Goal: Transaction & Acquisition: Purchase product/service

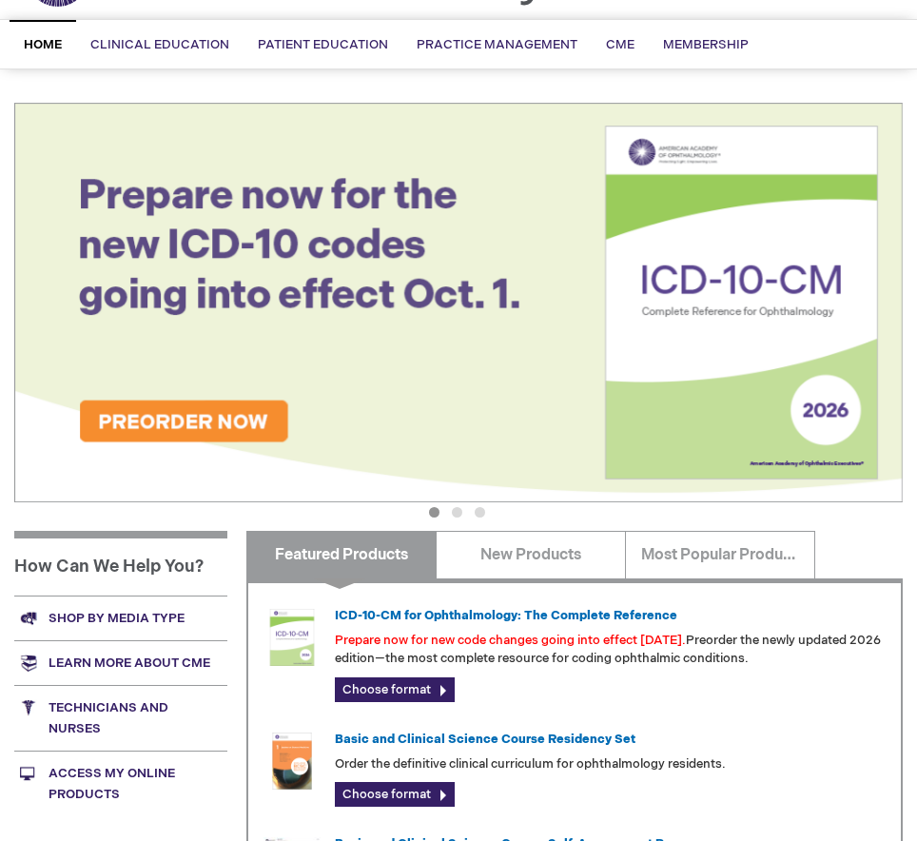
scroll to position [442, 0]
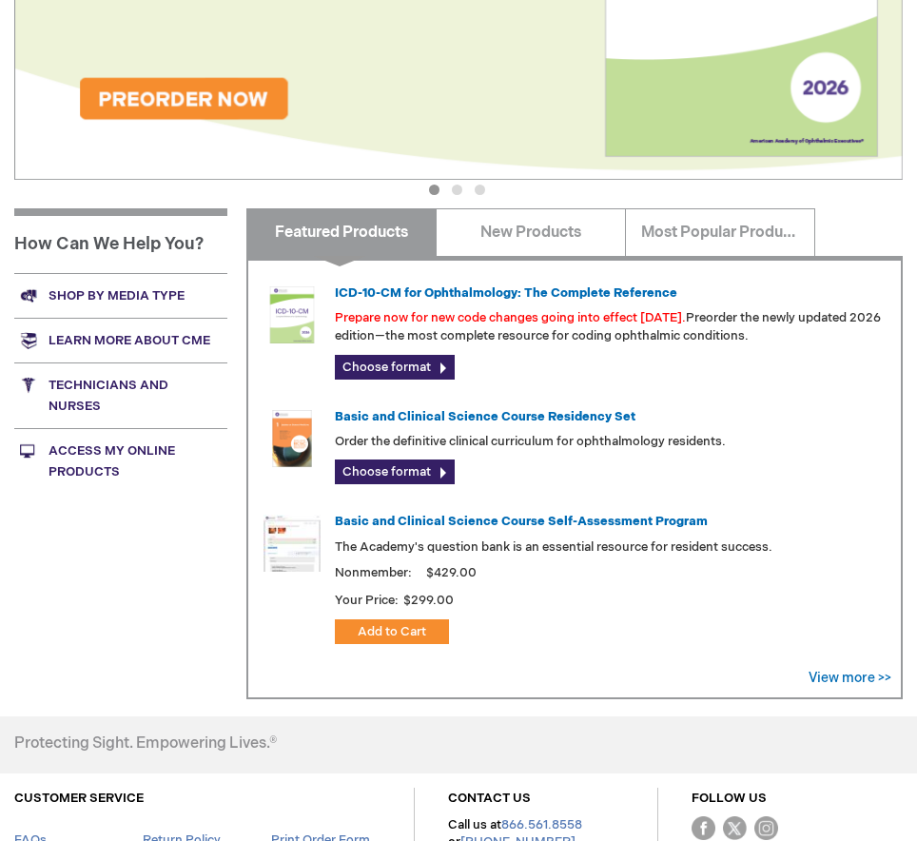
click at [121, 455] on link "Access My Online Products" at bounding box center [120, 461] width 213 height 66
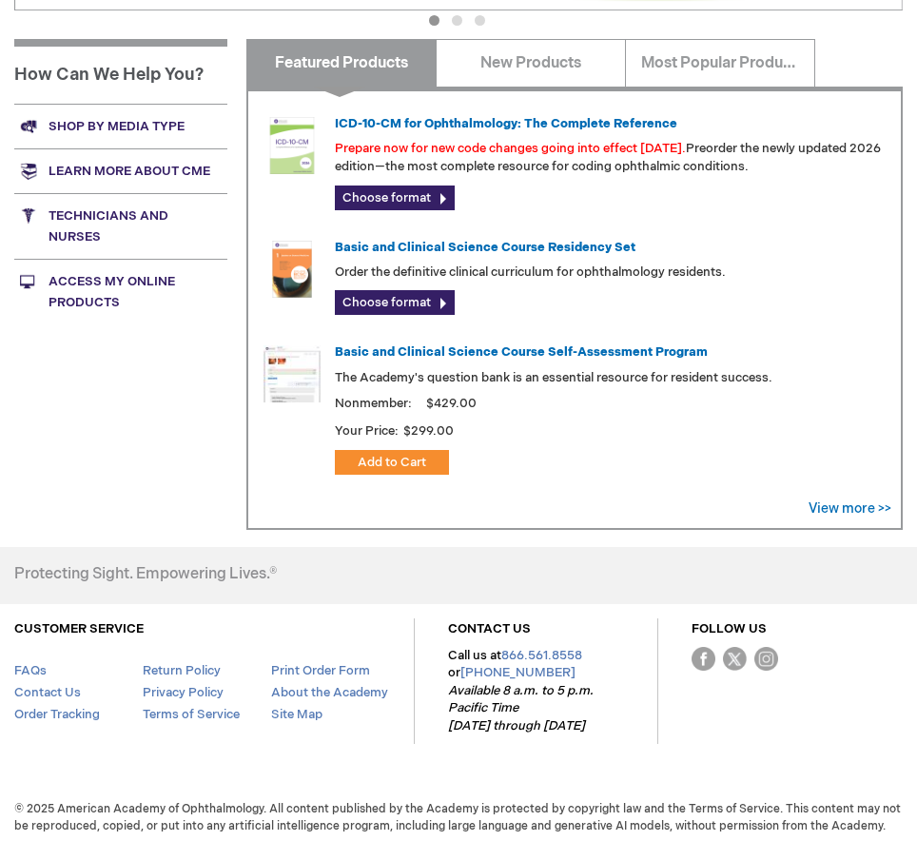
scroll to position [608, 0]
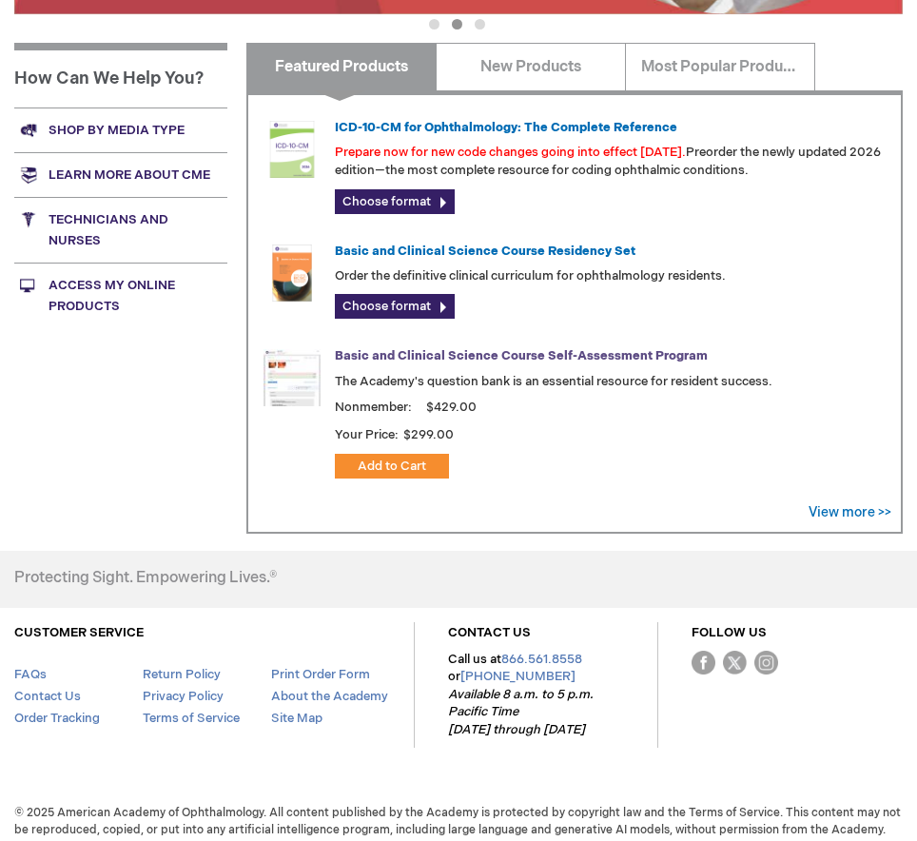
click at [362, 356] on link "Basic and Clinical Science Course Self-Assessment Program" at bounding box center [521, 355] width 373 height 15
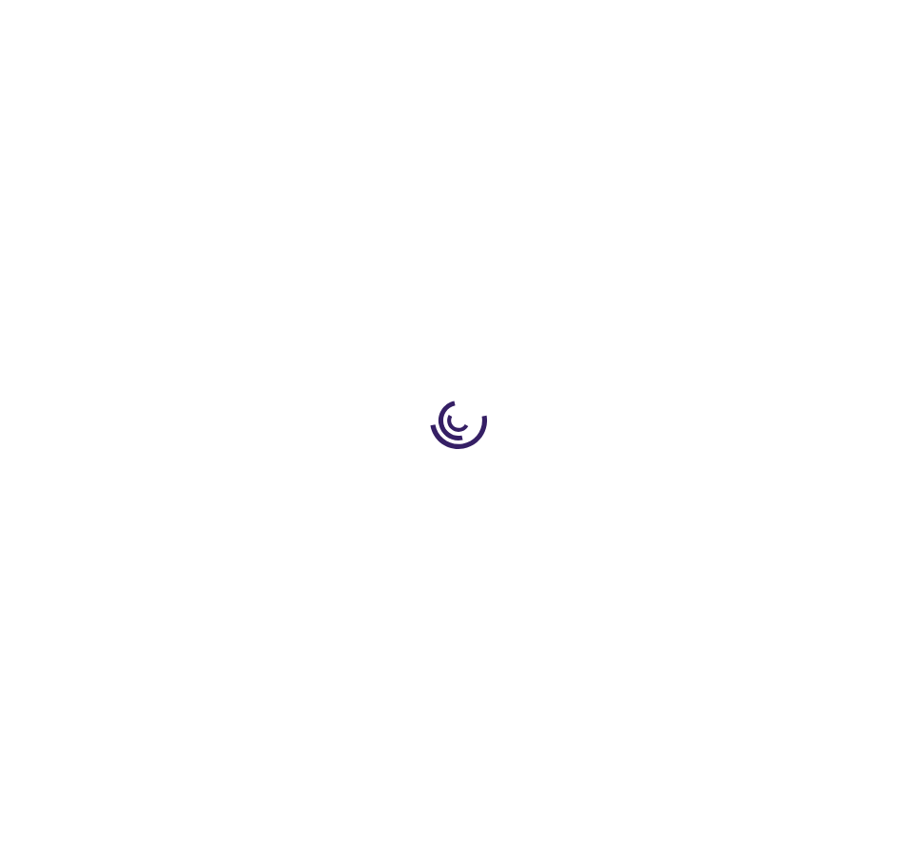
type input "1"
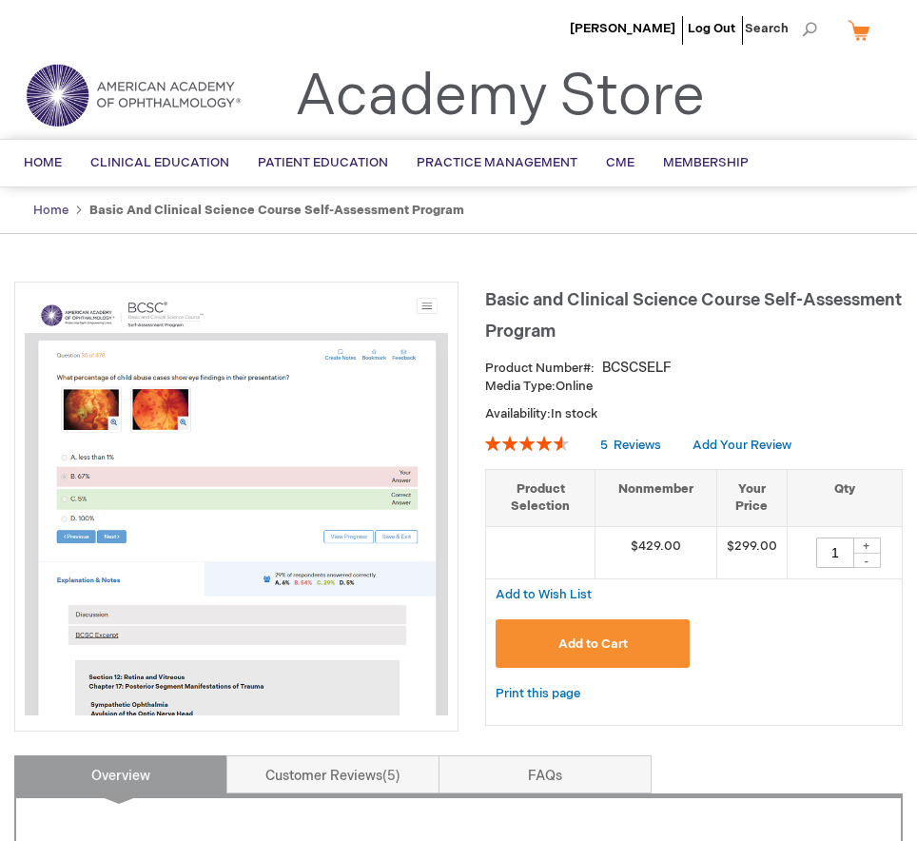
click at [55, 215] on link "Home" at bounding box center [50, 210] width 35 height 15
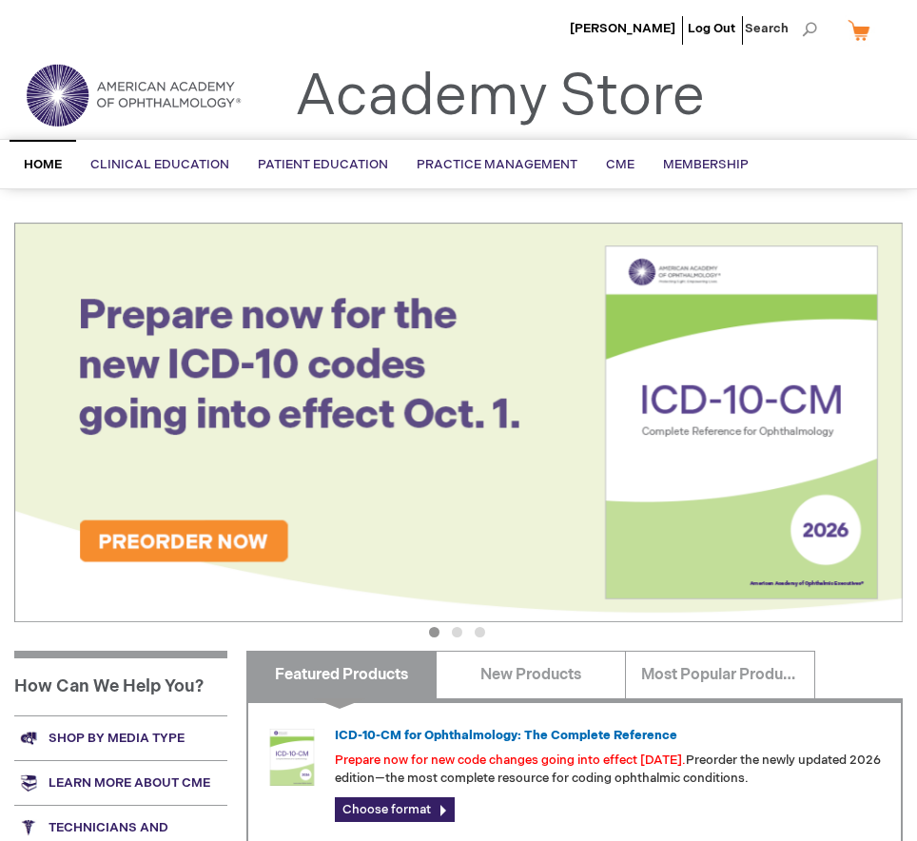
scroll to position [379, 0]
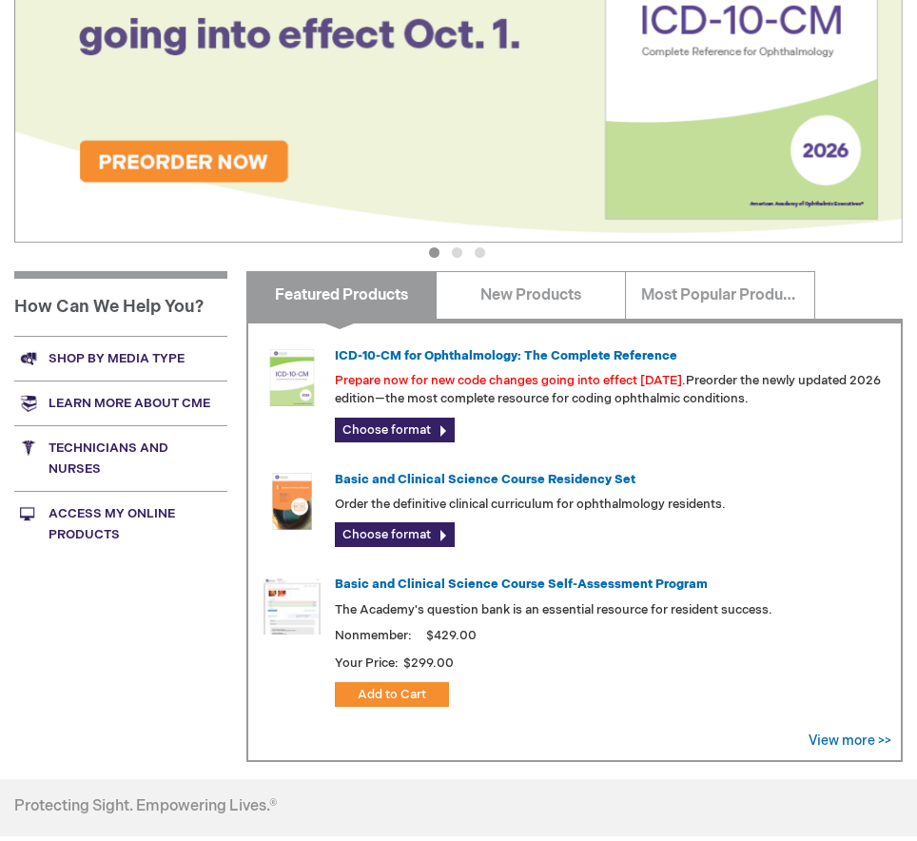
click at [134, 518] on link "Access My Online Products" at bounding box center [120, 524] width 213 height 66
